Goal: Task Accomplishment & Management: Manage account settings

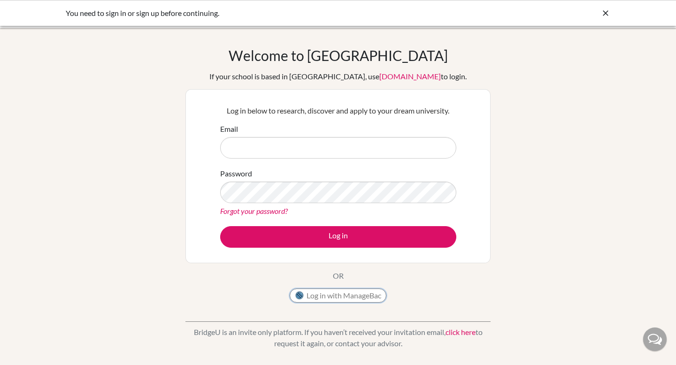
click at [346, 293] on button "Log in with ManageBac" at bounding box center [338, 296] width 97 height 14
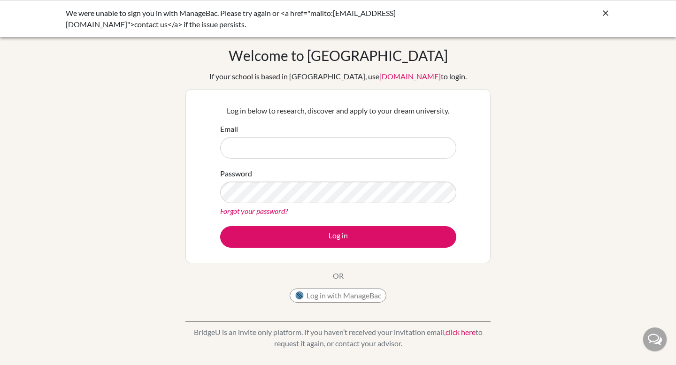
click at [353, 151] on input "Email" at bounding box center [338, 148] width 236 height 22
type input "mjacob@bisvietnam.com"
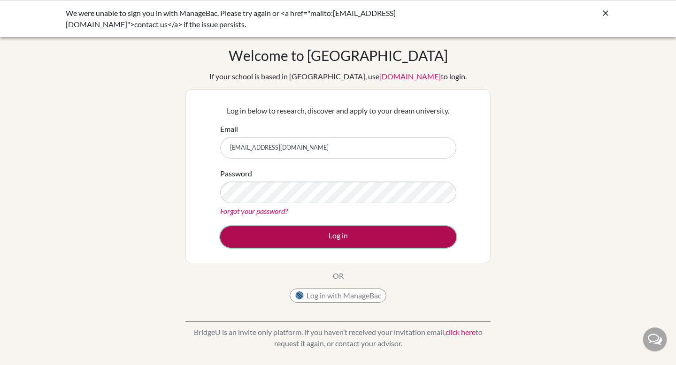
click at [363, 235] on button "Log in" at bounding box center [338, 237] width 236 height 22
